Goal: Task Accomplishment & Management: Manage account settings

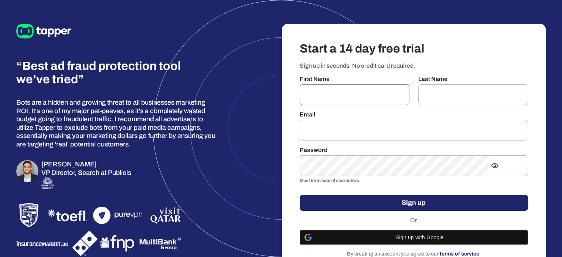
click at [347, 105] on input "text" at bounding box center [355, 94] width 110 height 21
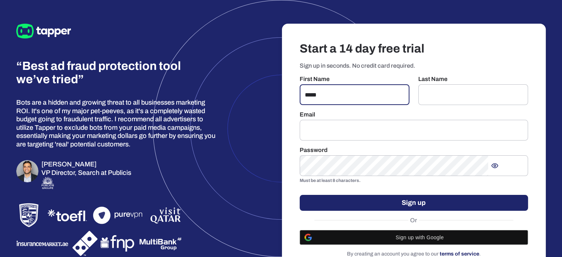
type input "*****"
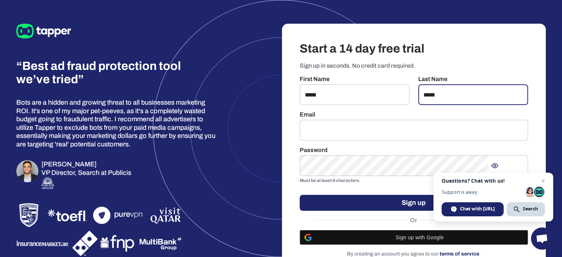
click at [436, 105] on input "*****" at bounding box center [473, 94] width 110 height 21
type input "*****"
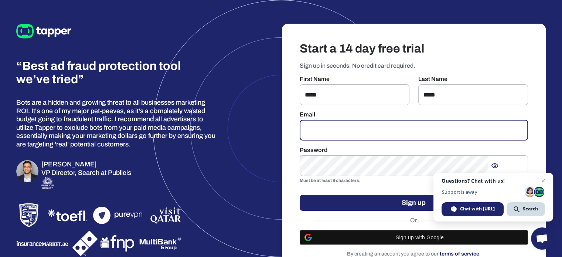
click at [346, 140] on input "email" at bounding box center [414, 130] width 229 height 21
click at [350, 140] on input "email" at bounding box center [414, 130] width 229 height 21
type input "**********"
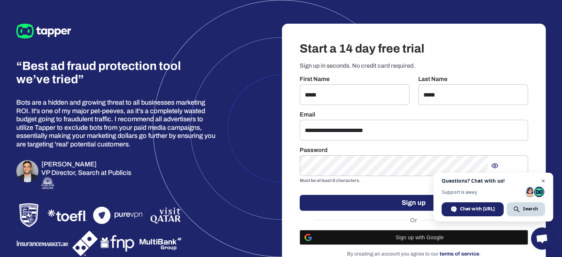
click at [544, 180] on span "Close chat" at bounding box center [543, 180] width 9 height 9
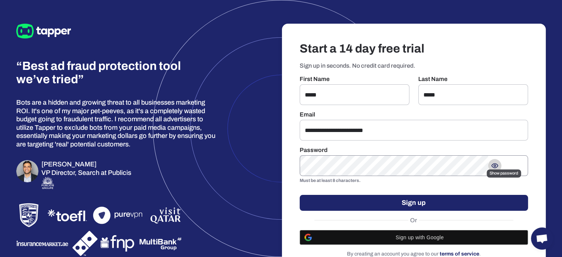
click at [495, 167] on circle "Show password" at bounding box center [495, 166] width 2 height 2
click at [498, 169] on icon "Hide password" at bounding box center [494, 165] width 7 height 7
click at [498, 168] on icon "Show password" at bounding box center [494, 165] width 6 height 4
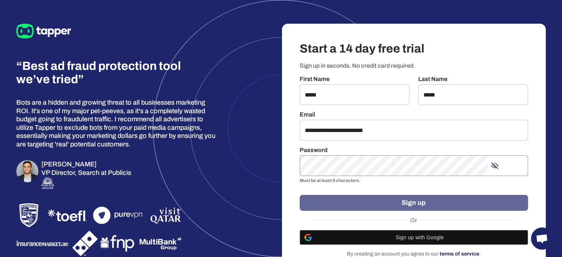
click at [453, 211] on button "Sign up" at bounding box center [414, 203] width 229 height 16
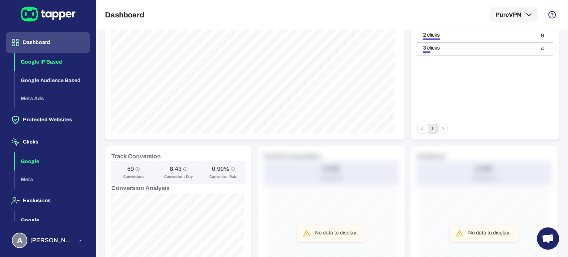
scroll to position [35, 0]
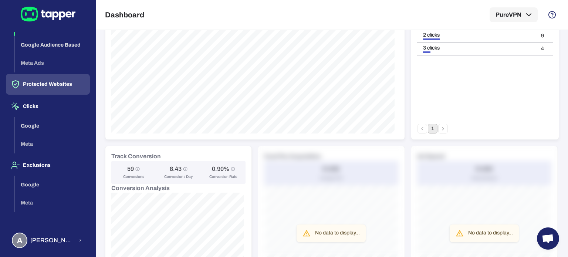
click at [46, 85] on button "Protected Websites" at bounding box center [48, 84] width 84 height 21
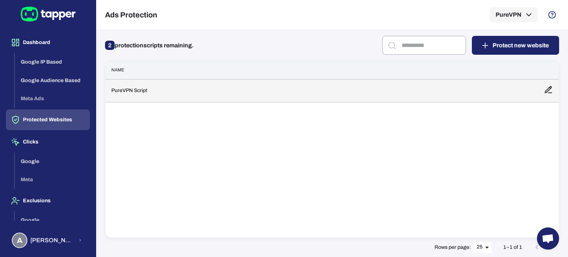
click at [126, 89] on td "PureVPN Script" at bounding box center [321, 90] width 432 height 23
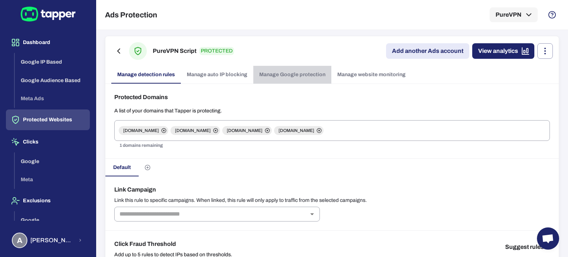
click at [293, 76] on link "Manage Google protection" at bounding box center [292, 75] width 78 height 18
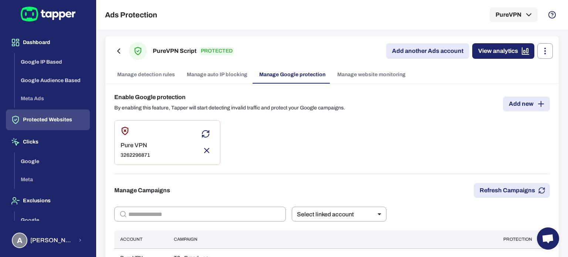
scroll to position [37, 0]
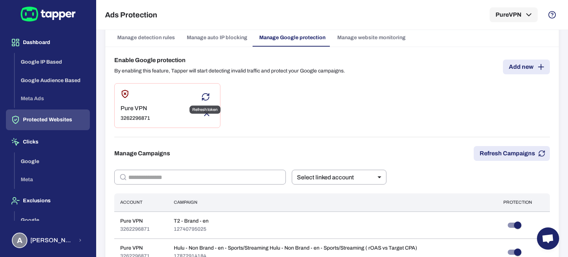
click at [206, 96] on icon "Refresh token" at bounding box center [205, 96] width 9 height 9
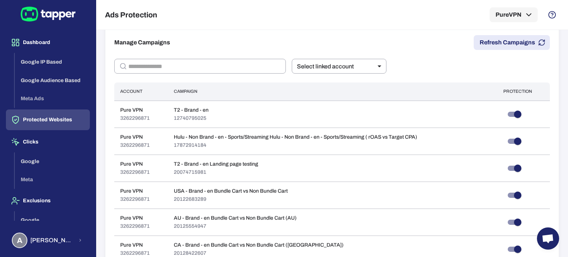
scroll to position [74, 0]
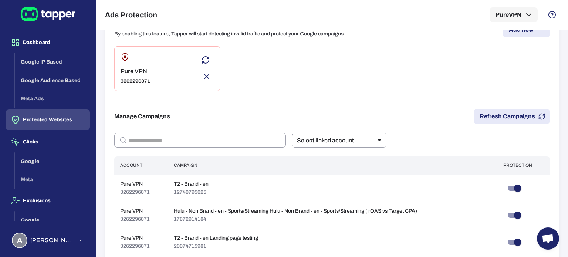
click at [202, 58] on icon "Refresh token" at bounding box center [205, 59] width 9 height 9
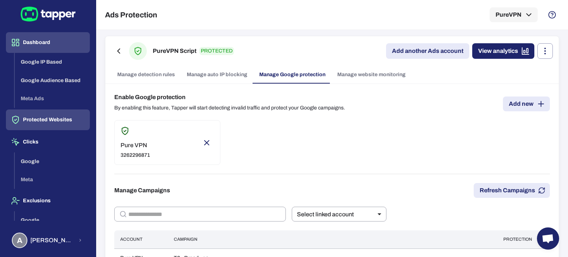
click at [49, 46] on button "Dashboard" at bounding box center [48, 42] width 84 height 21
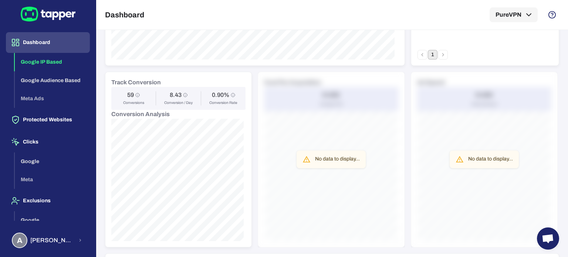
scroll to position [296, 0]
